Goal: Information Seeking & Learning: Learn about a topic

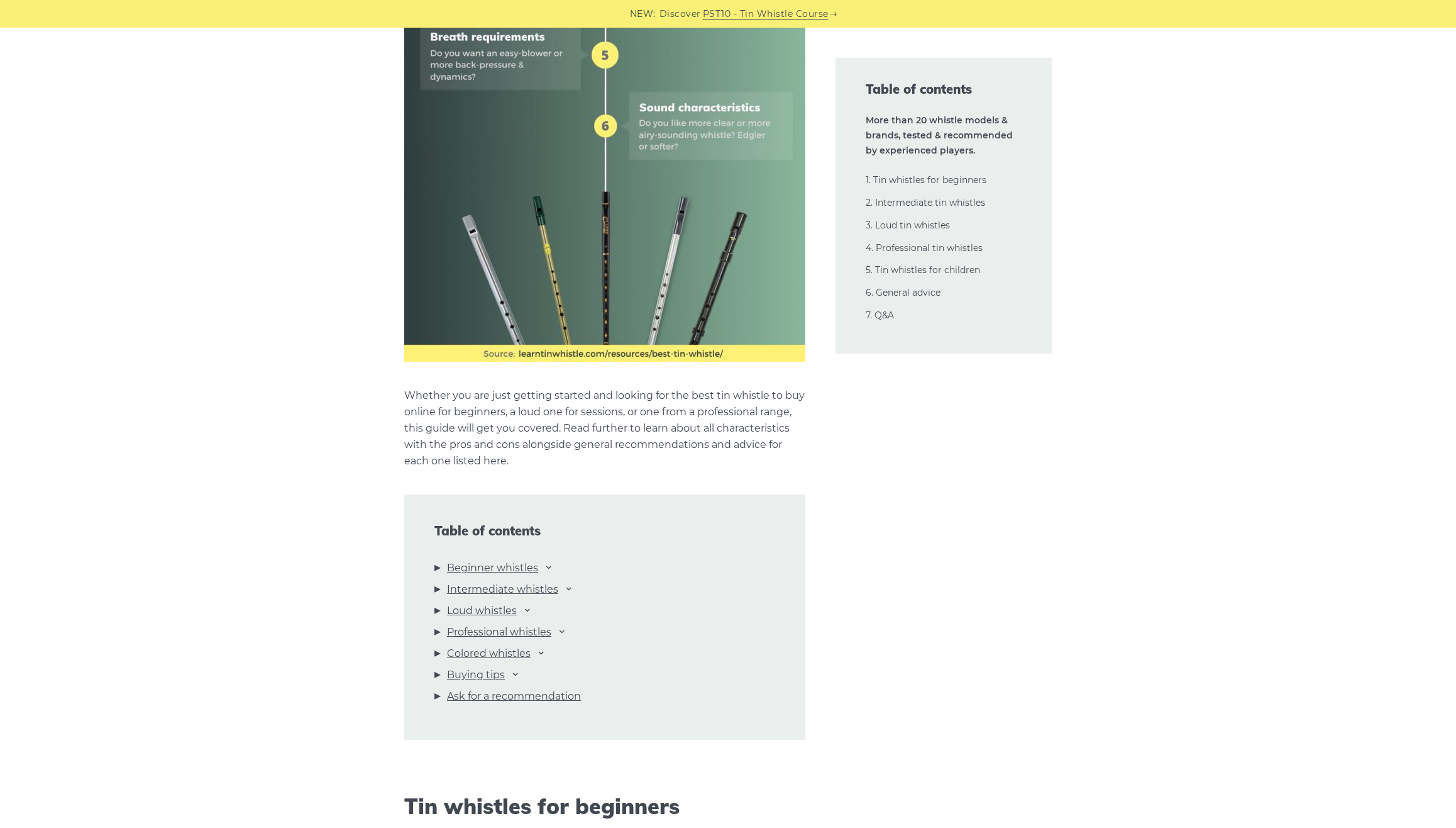
scroll to position [992, 0]
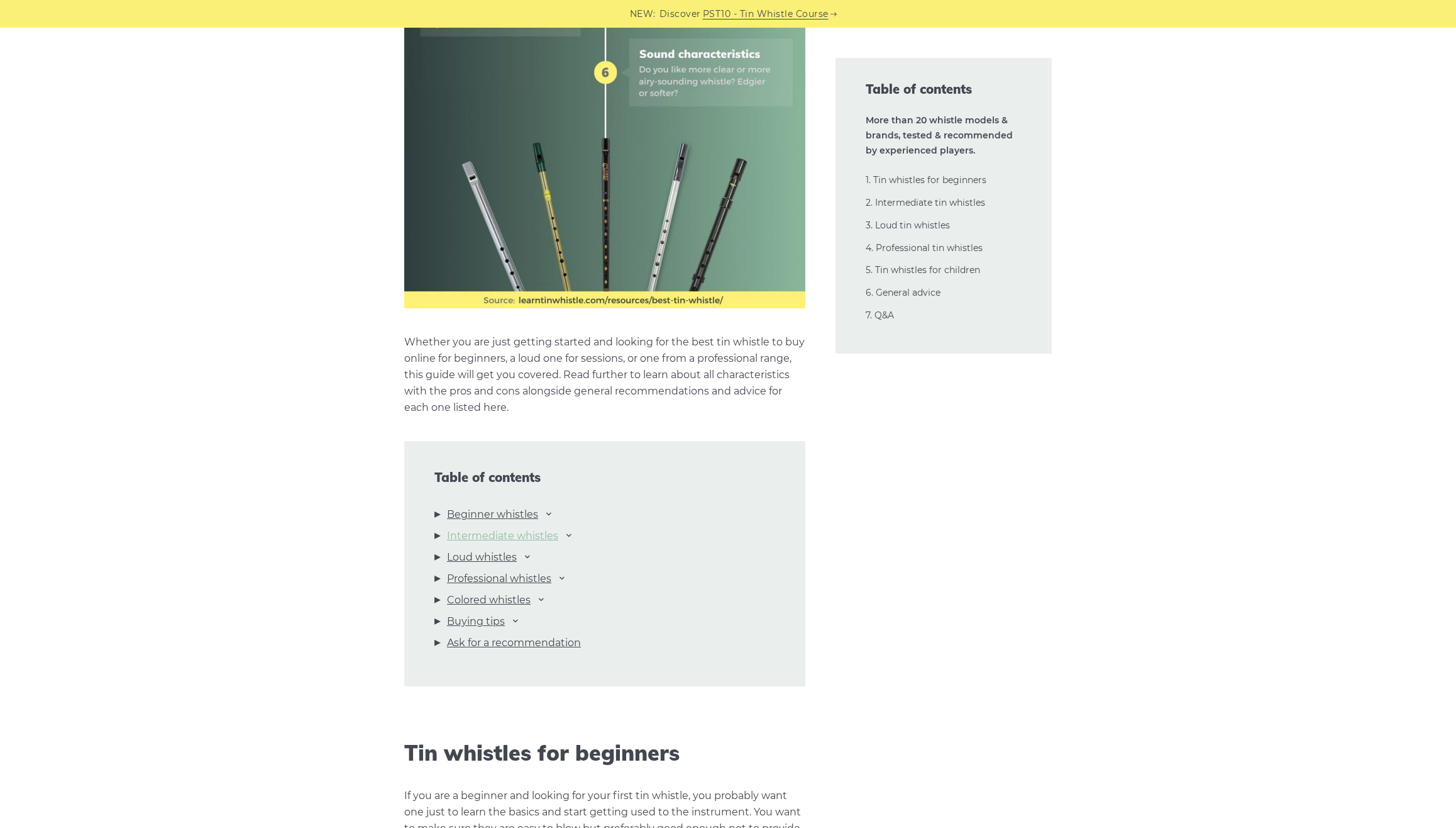
click at [480, 530] on link "Intermediate whistles" at bounding box center [502, 536] width 111 height 17
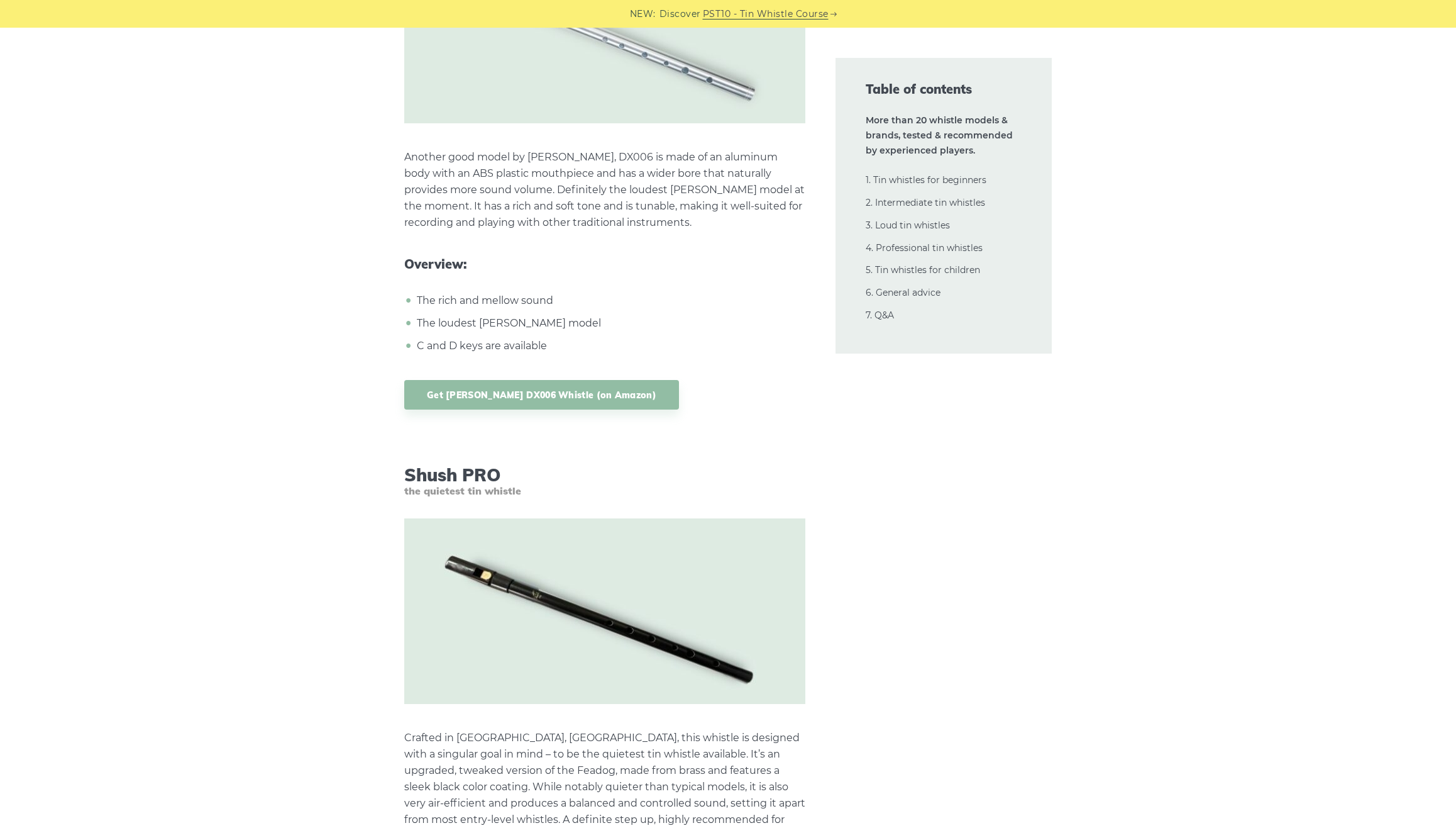
scroll to position [10923, 0]
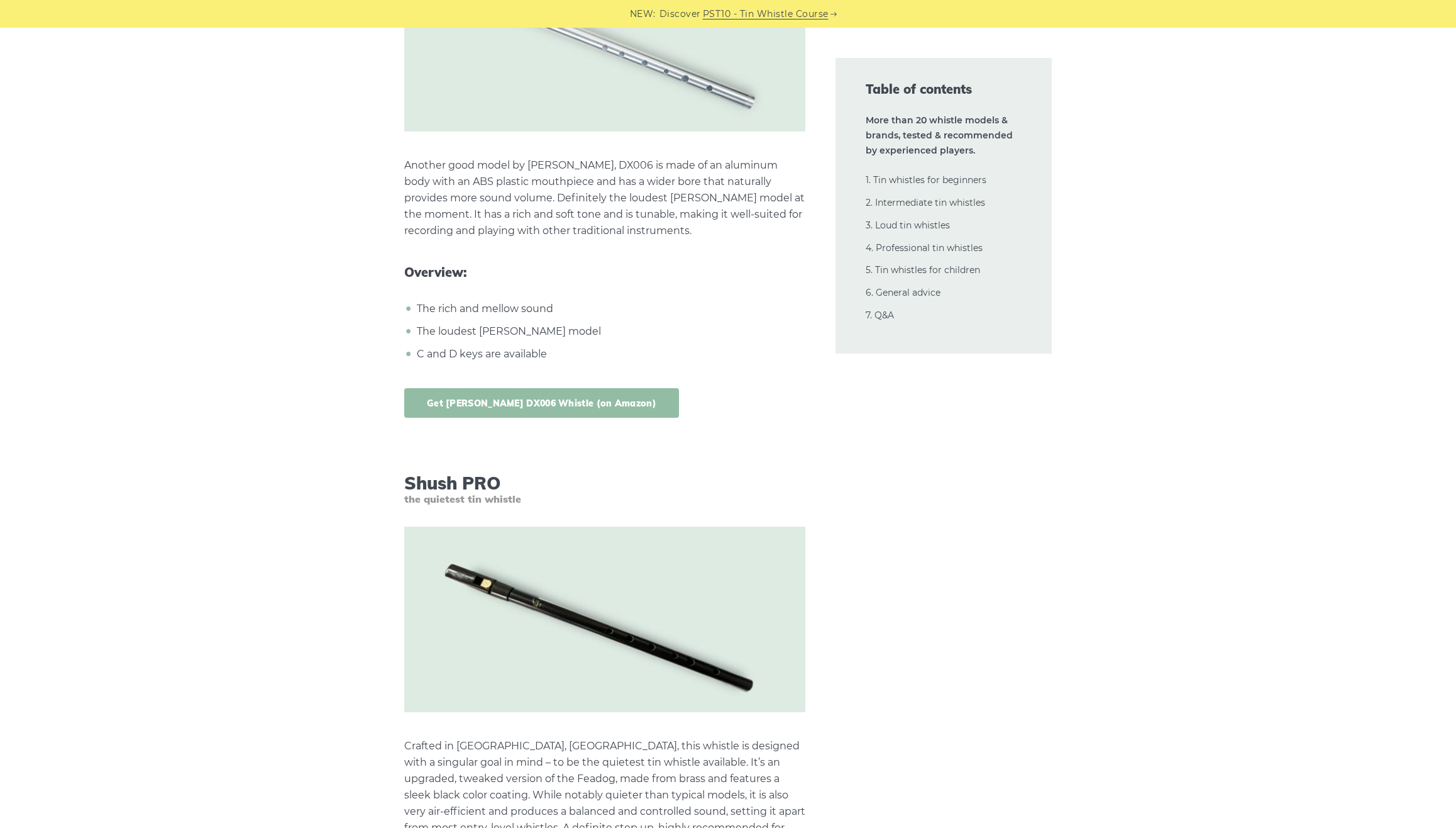
click at [495, 388] on link "Get [PERSON_NAME] DX006 Whistle (on Amazon)" at bounding box center [542, 403] width 275 height 30
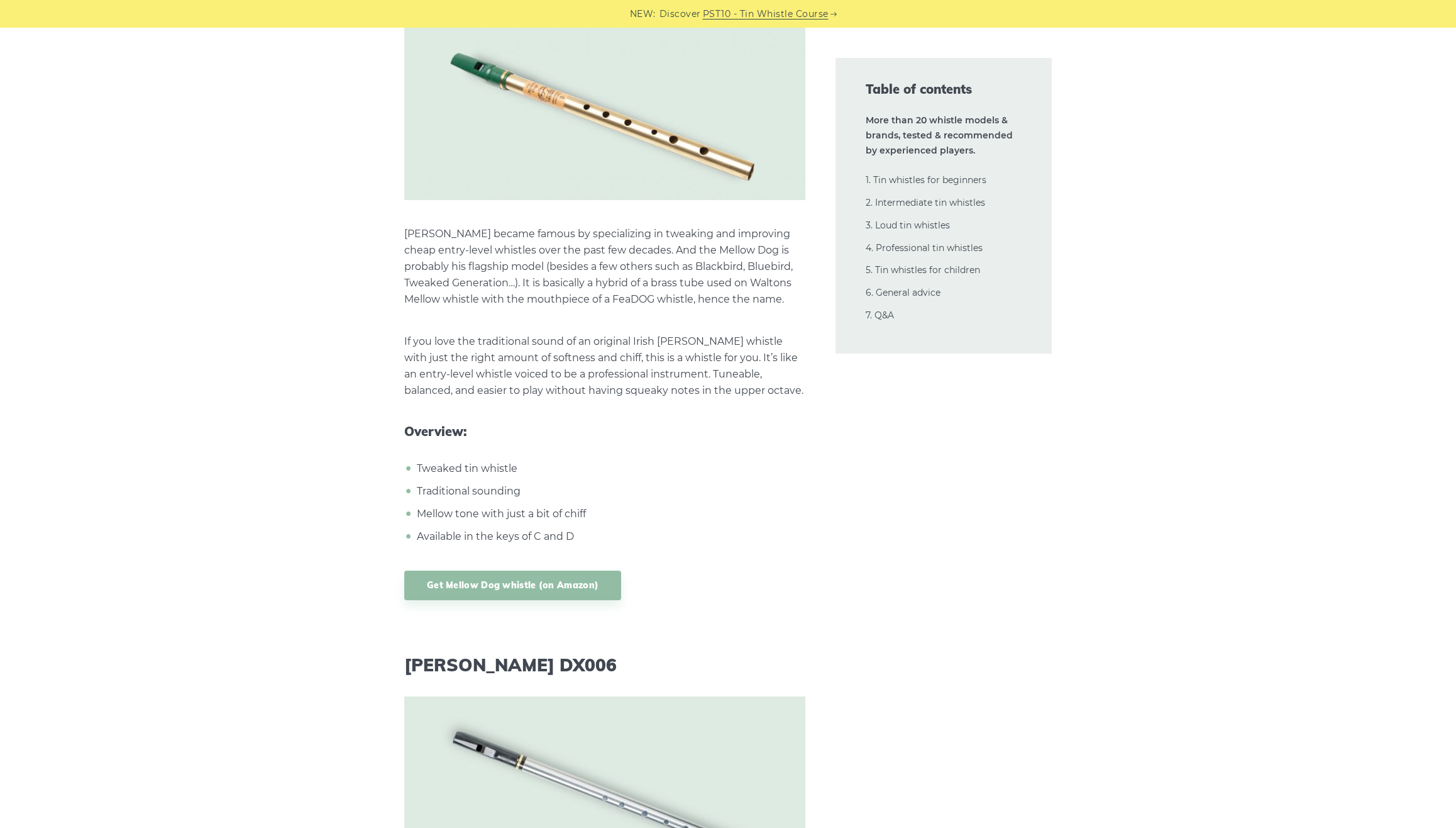
scroll to position [10147, 0]
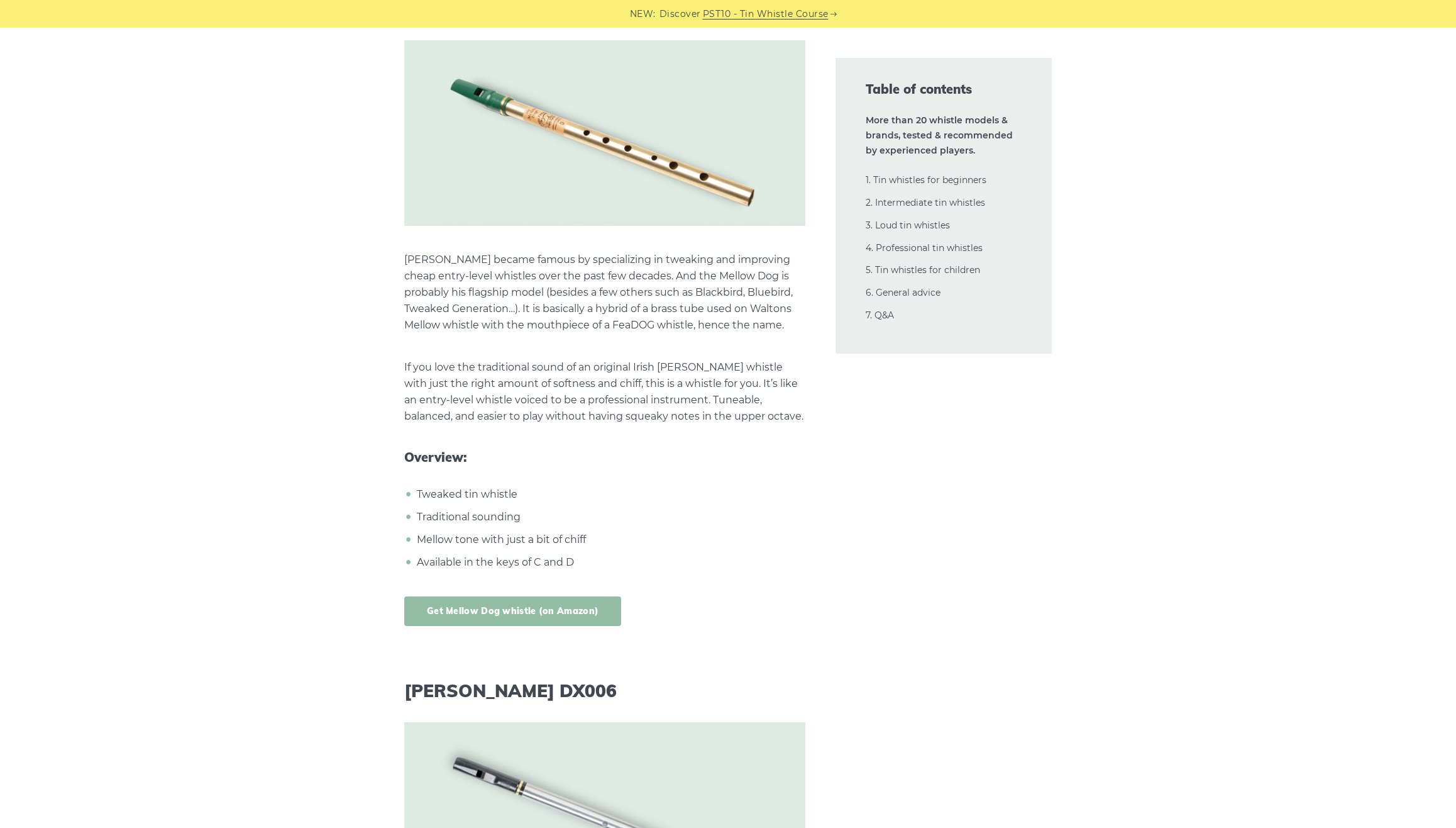
click at [558, 596] on link "Get Mellow Dog whistle (on Amazon)" at bounding box center [513, 611] width 217 height 30
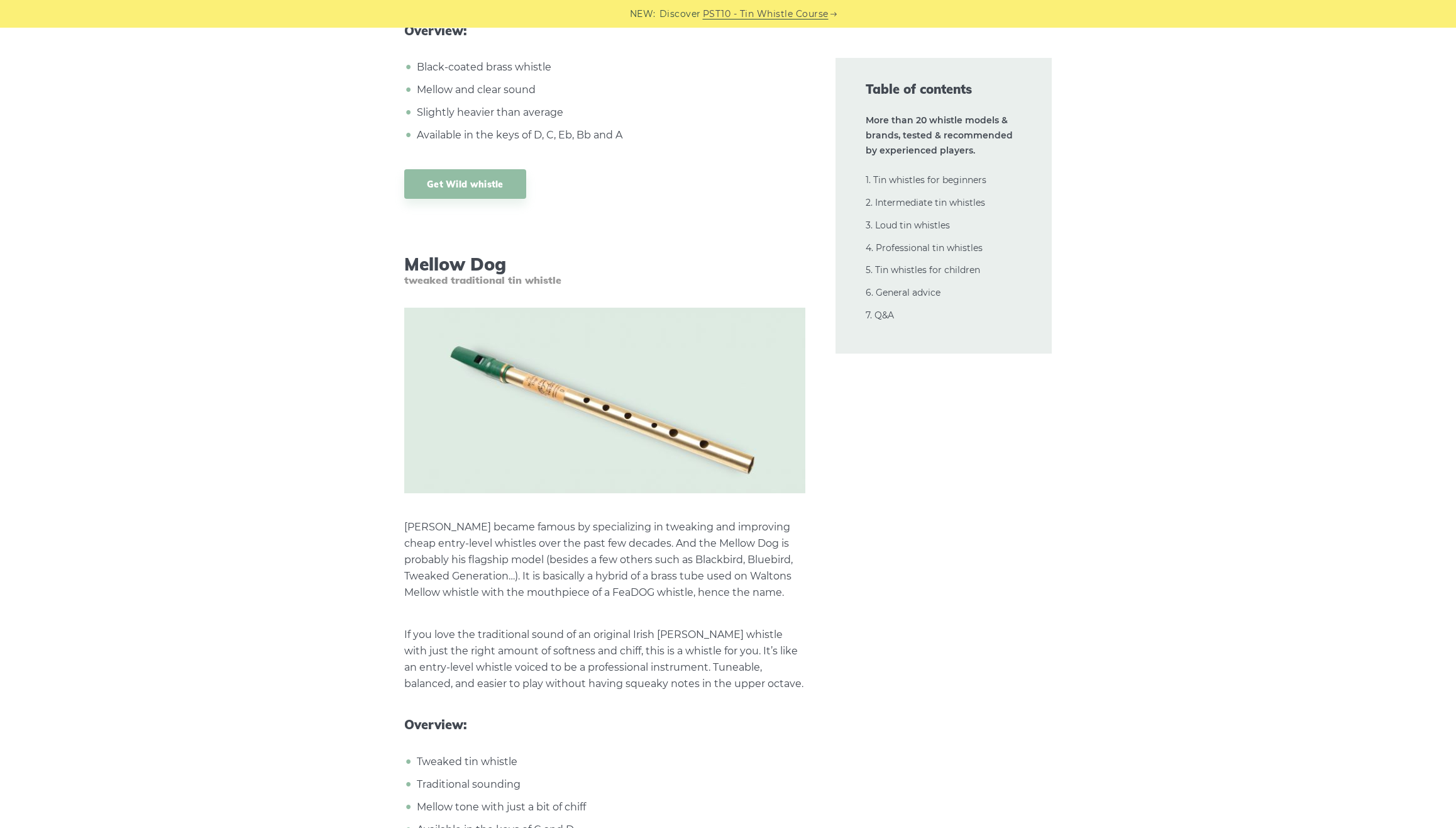
scroll to position [9815, 0]
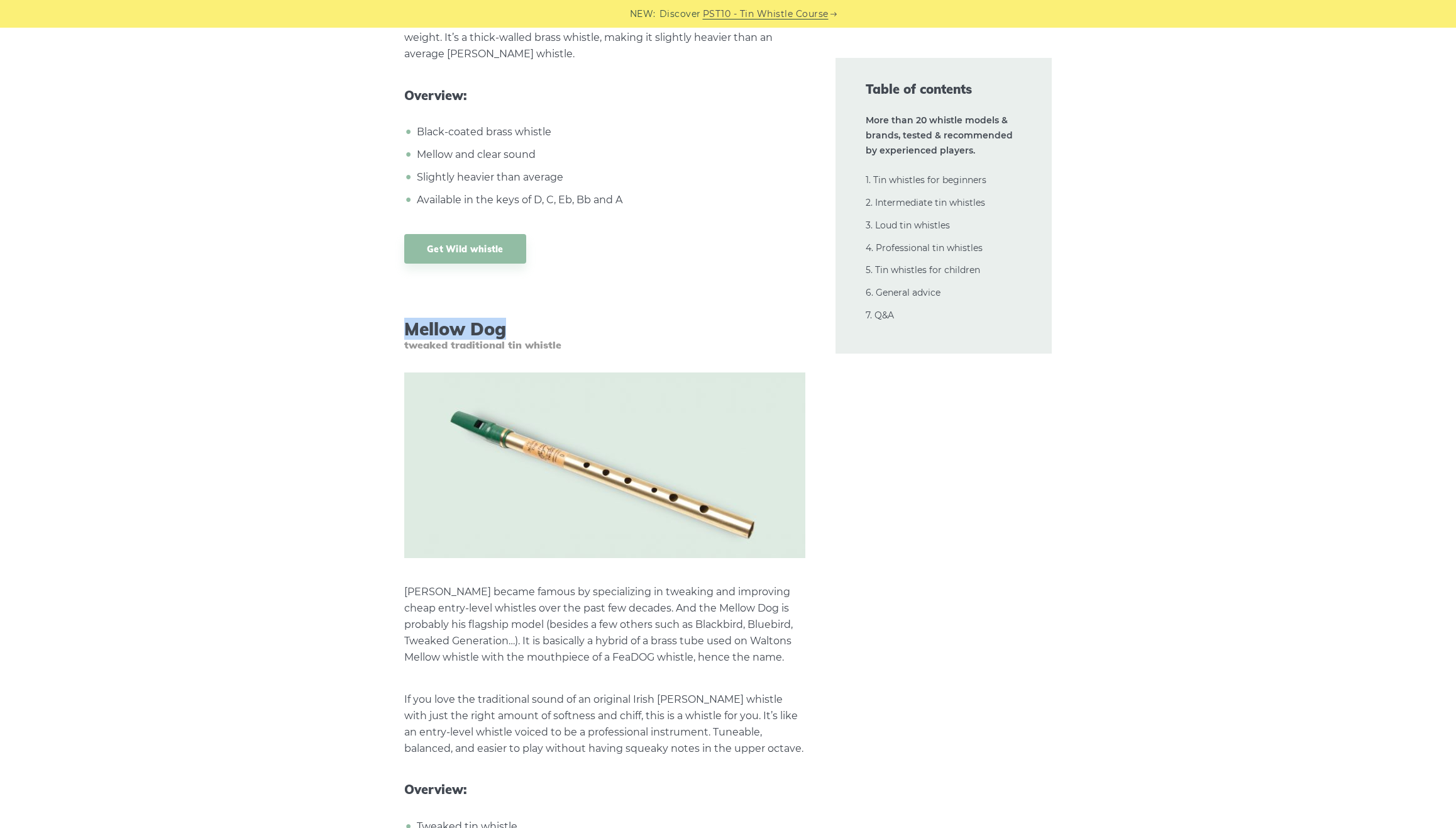
drag, startPoint x: 506, startPoint y: 272, endPoint x: 411, endPoint y: 271, distance: 95.0
click at [411, 319] on h3 "Mellow Dog tweaked traditional tin whistle" at bounding box center [605, 335] width 401 height 33
copy h3 "Mellow Dog"
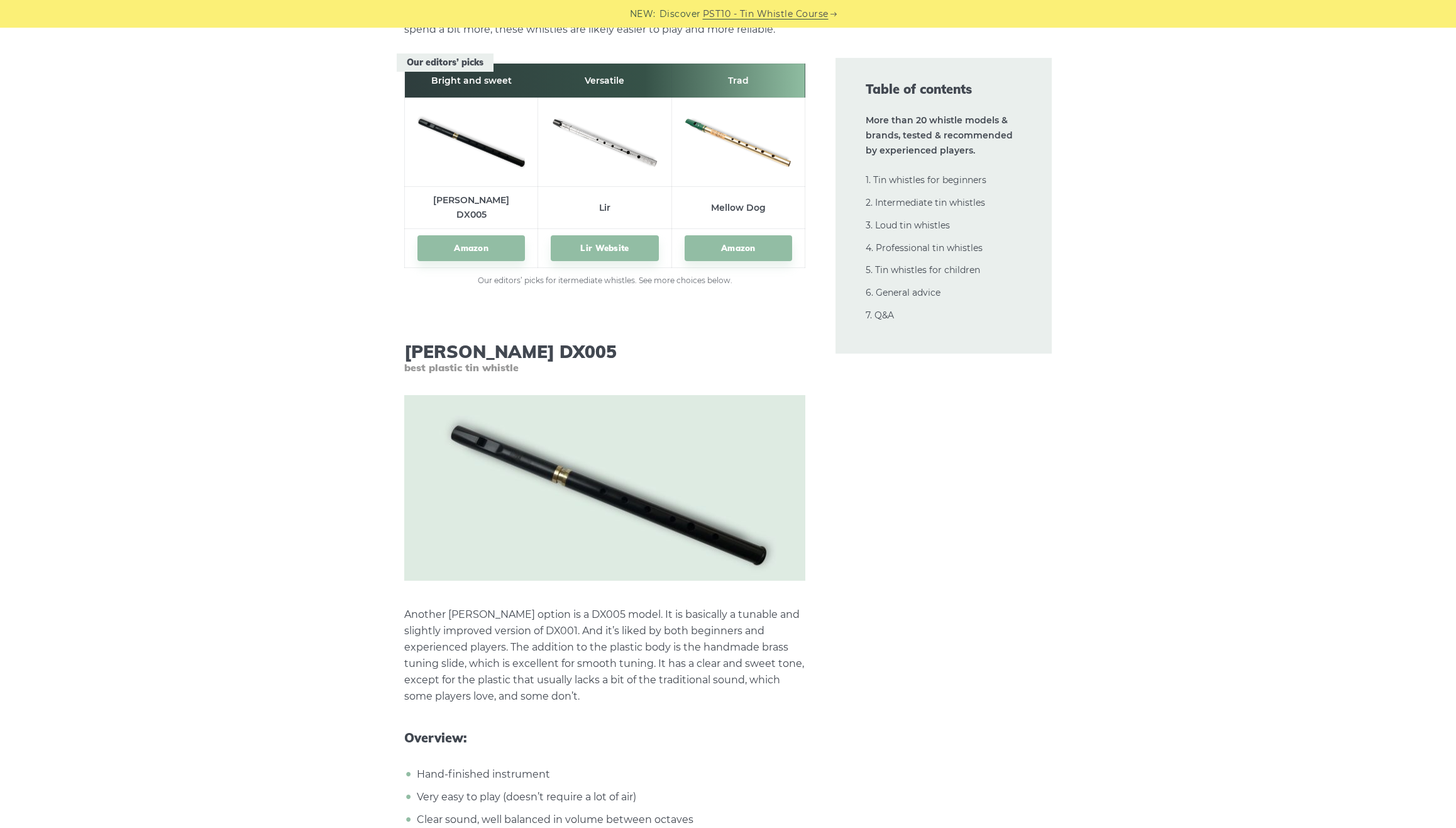
scroll to position [7048, 0]
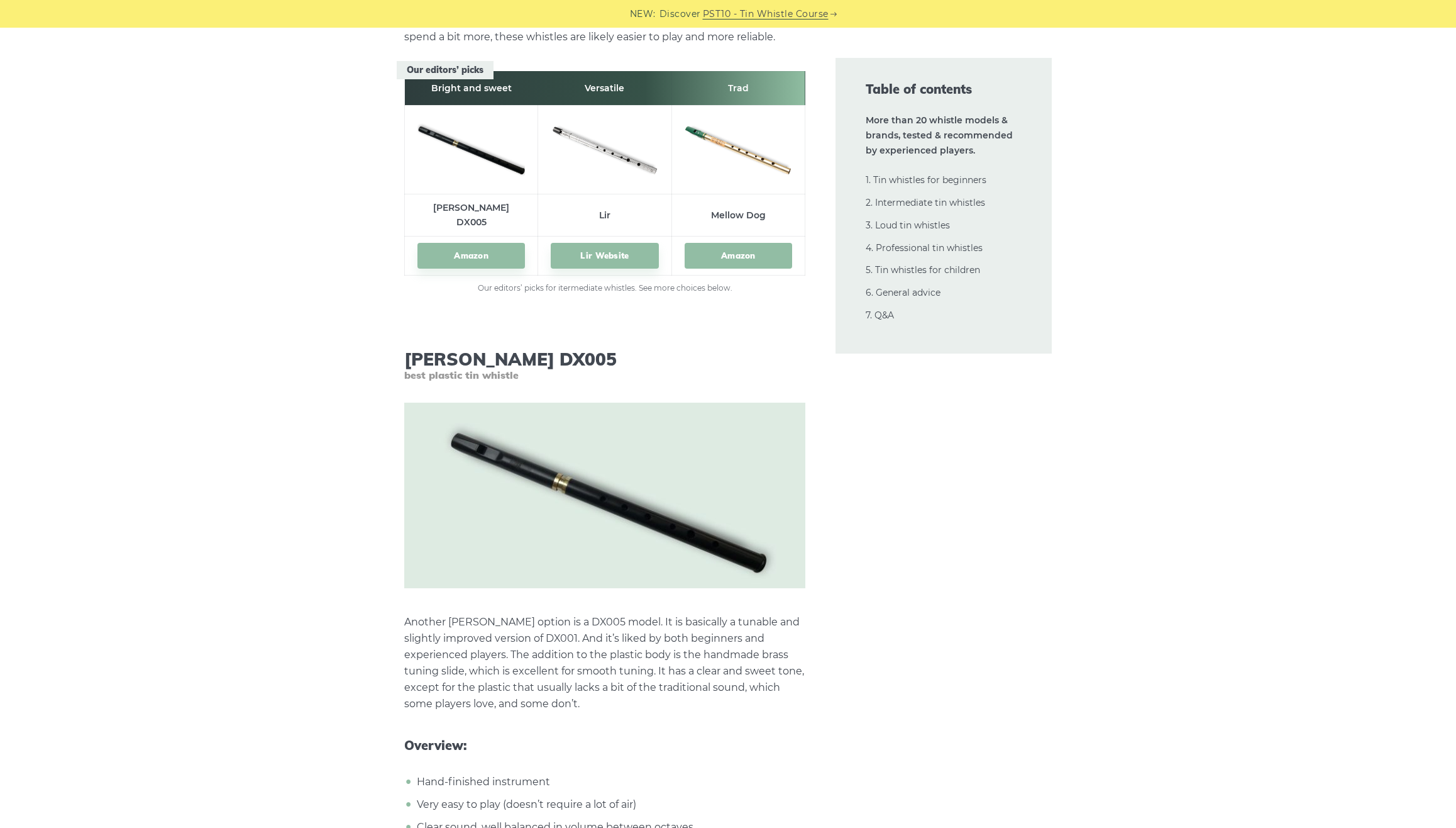
click at [744, 243] on link "Amazon" at bounding box center [738, 255] width 108 height 26
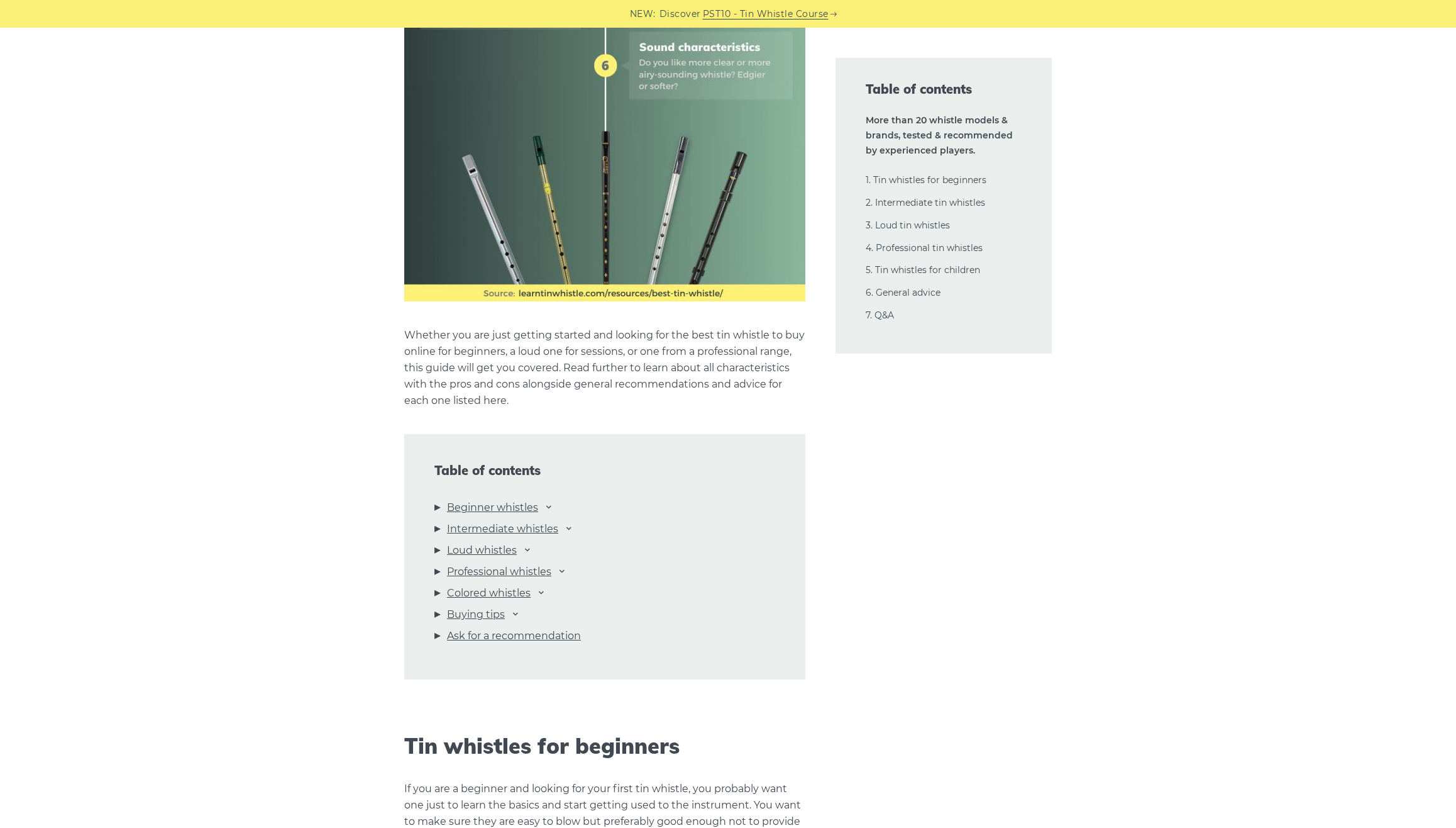
scroll to position [1024, 0]
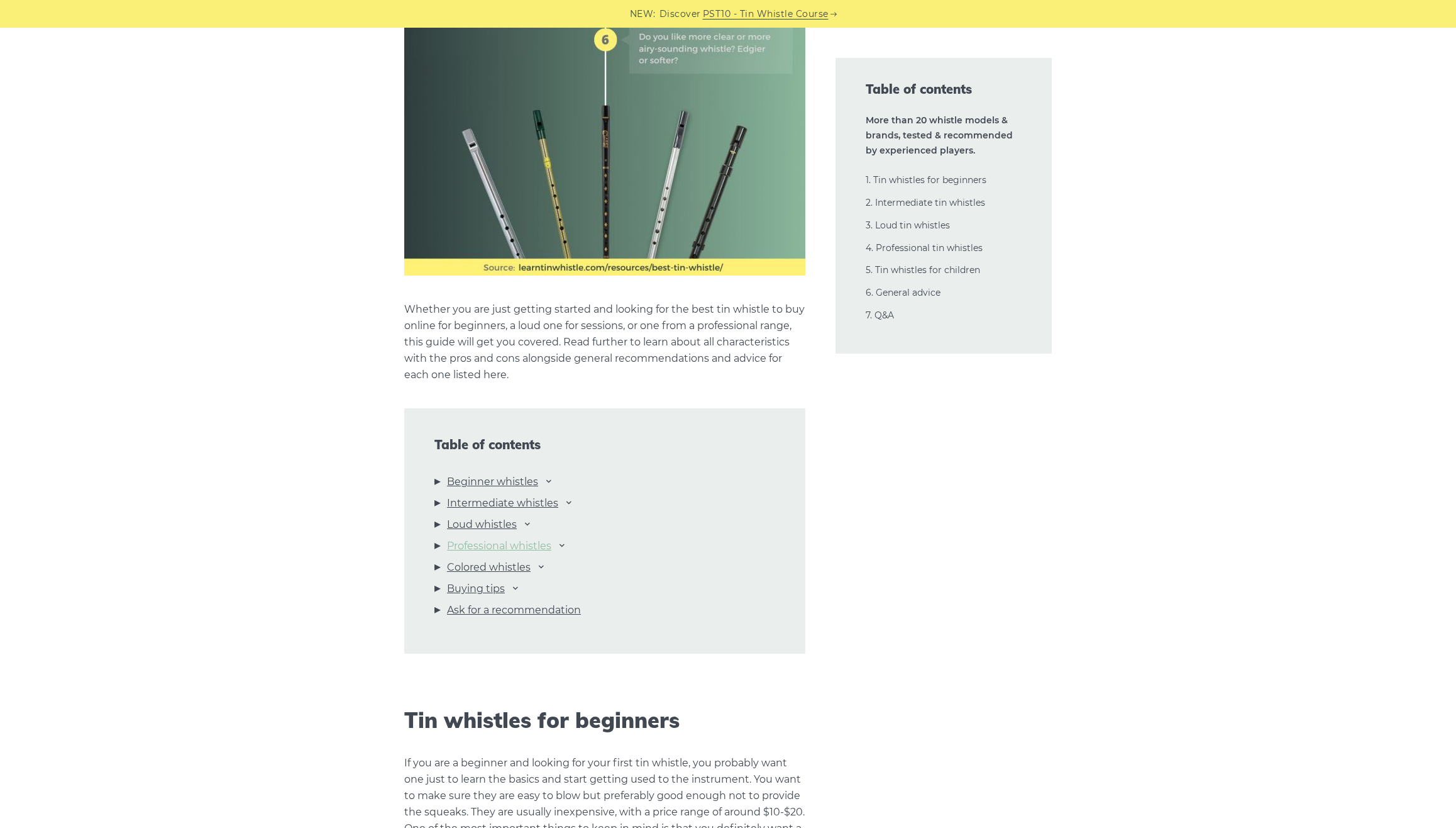
click at [481, 545] on link "Professional whistles" at bounding box center [499, 546] width 104 height 17
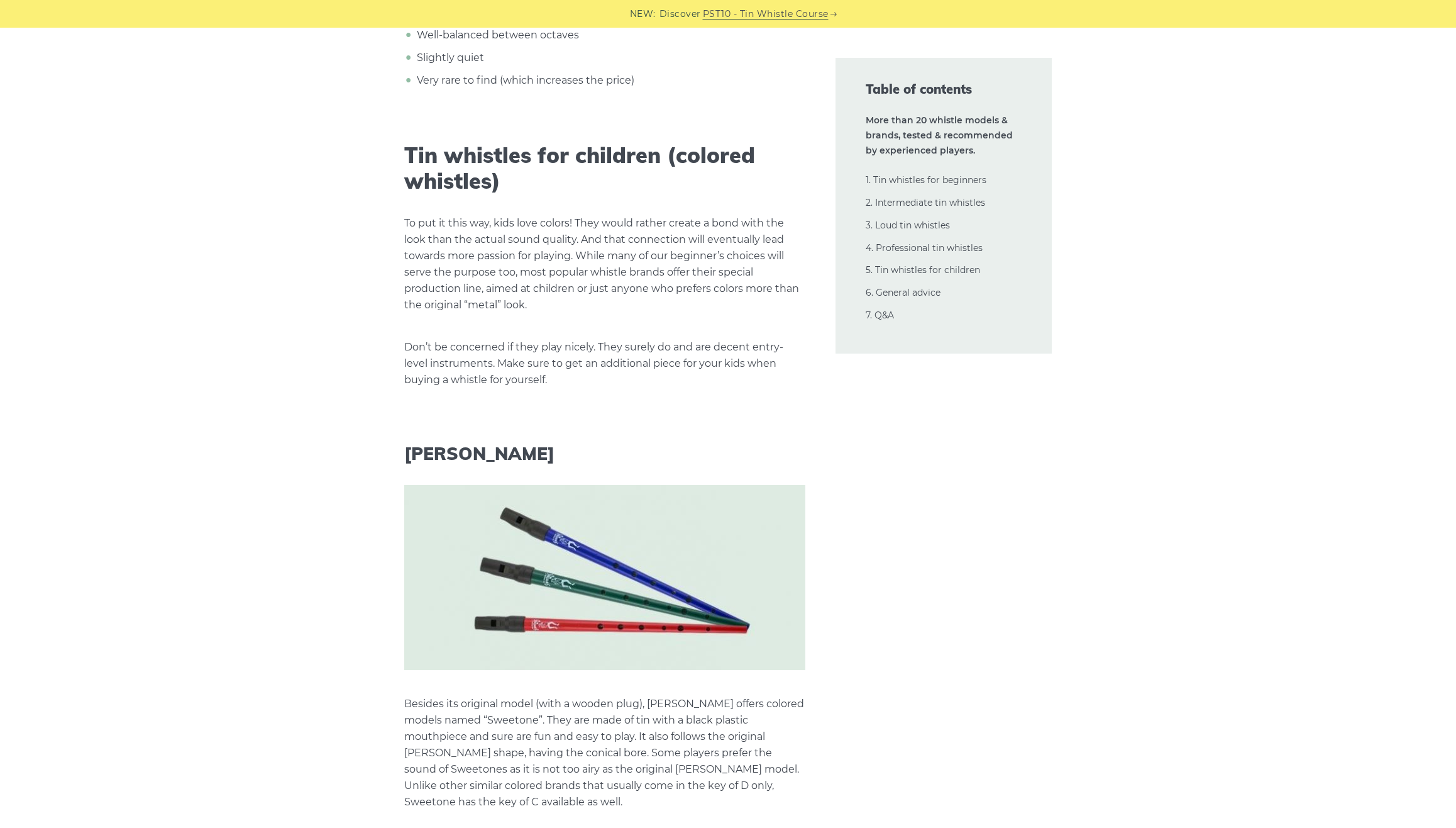
scroll to position [21628, 0]
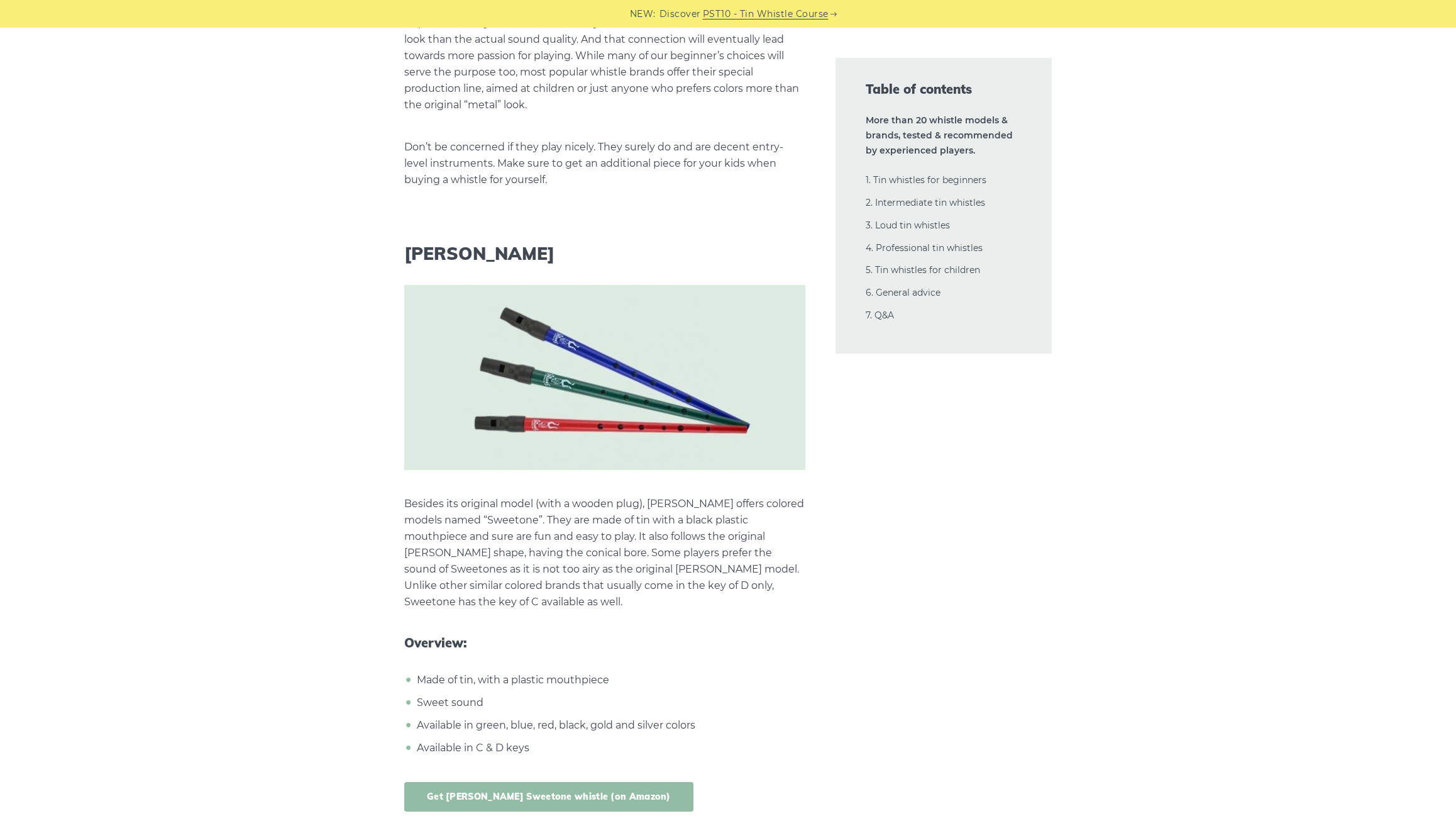
click at [523, 782] on link "Get [PERSON_NAME] Sweetone whistle (on Amazon)" at bounding box center [549, 797] width 289 height 30
